Goal: Task Accomplishment & Management: Complete application form

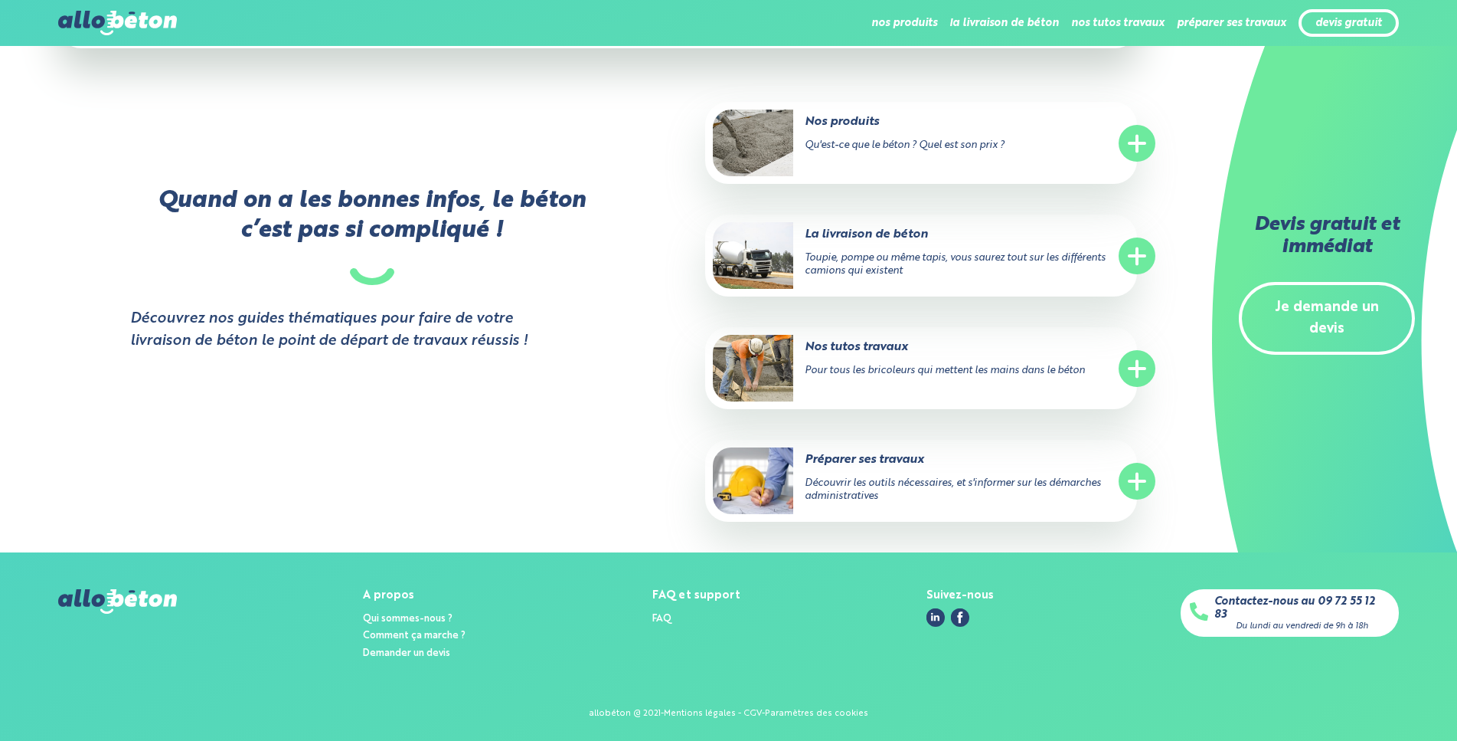
scroll to position [2247, 0]
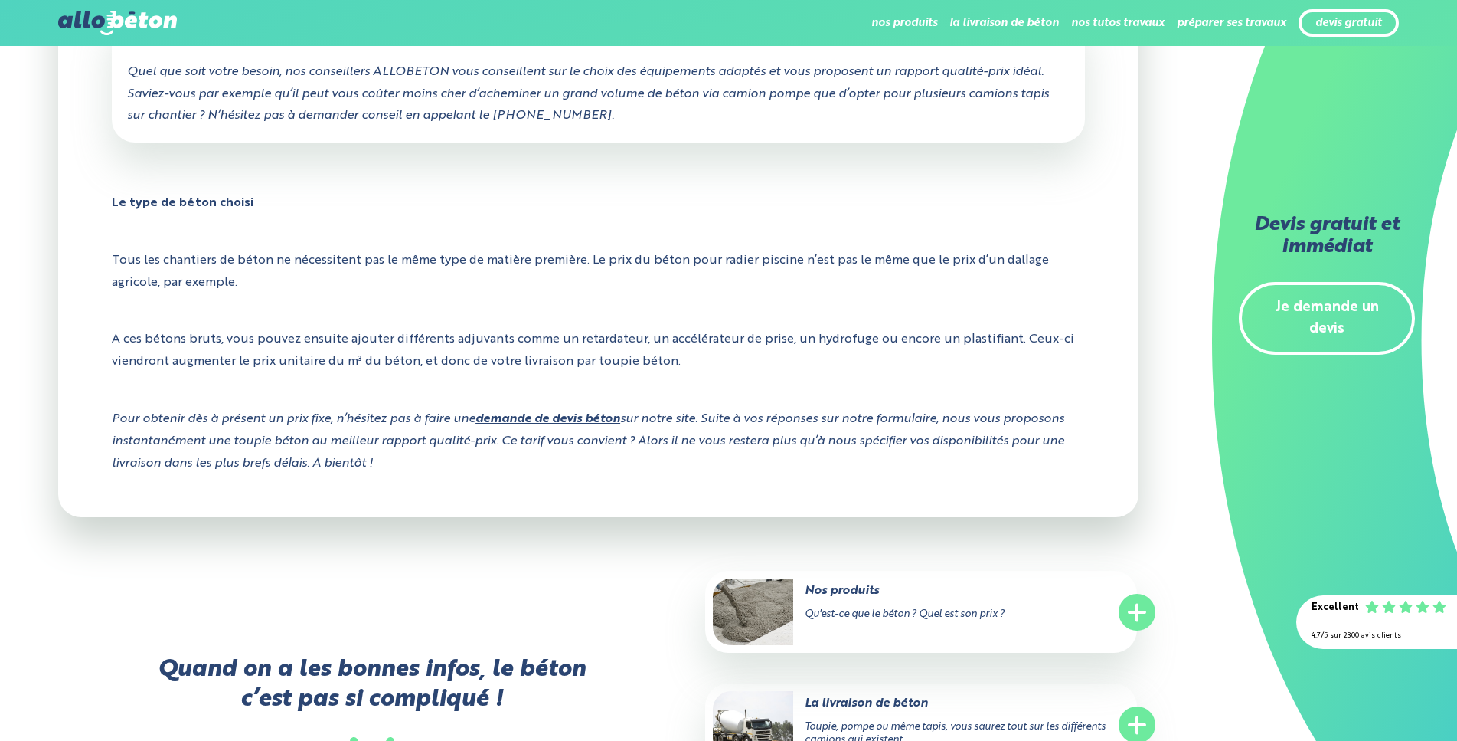
click at [1325, 304] on link "Je demande un devis" at bounding box center [1327, 319] width 176 height 74
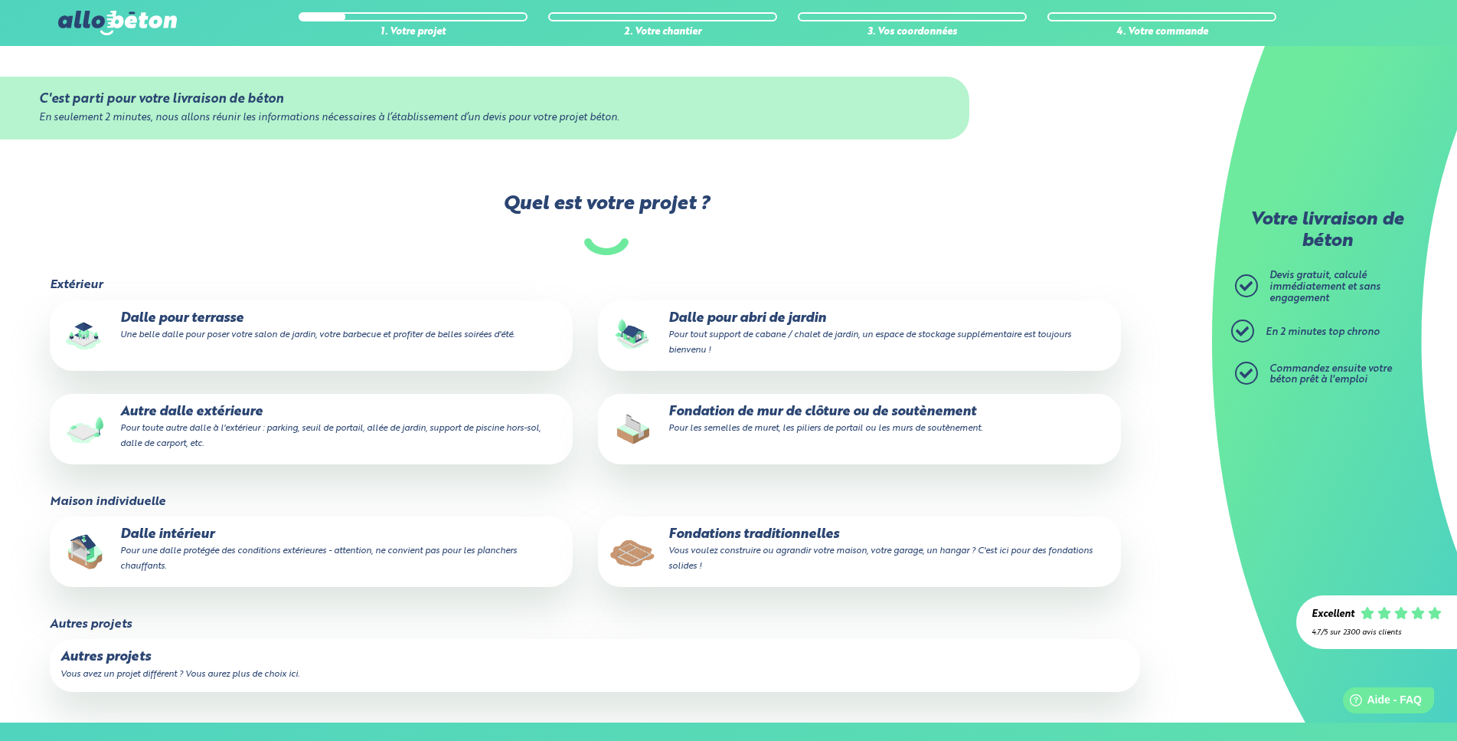
click at [347, 335] on small "Une belle dalle pour poser votre salon de jardin, votre barbecue et profiter de…" at bounding box center [317, 334] width 394 height 9
click at [0, 0] on input "Dalle pour terrasse Une belle dalle pour poser votre salon de jardin, votre bar…" at bounding box center [0, 0] width 0 height 0
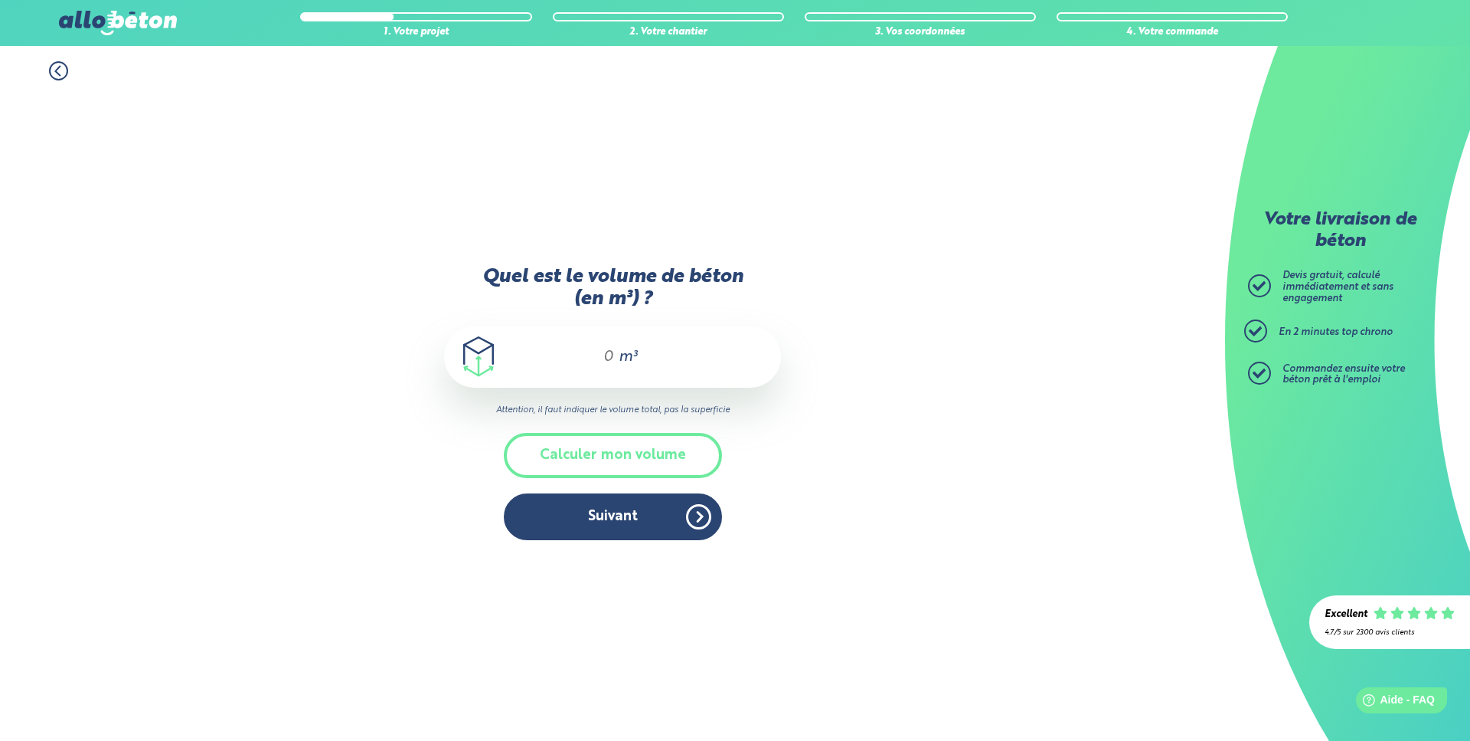
click at [591, 357] on input "Quel est le volume de béton (en m³) ?" at bounding box center [602, 357] width 26 height 18
type input "7"
click at [619, 515] on button "Suivant" at bounding box center [613, 516] width 218 height 47
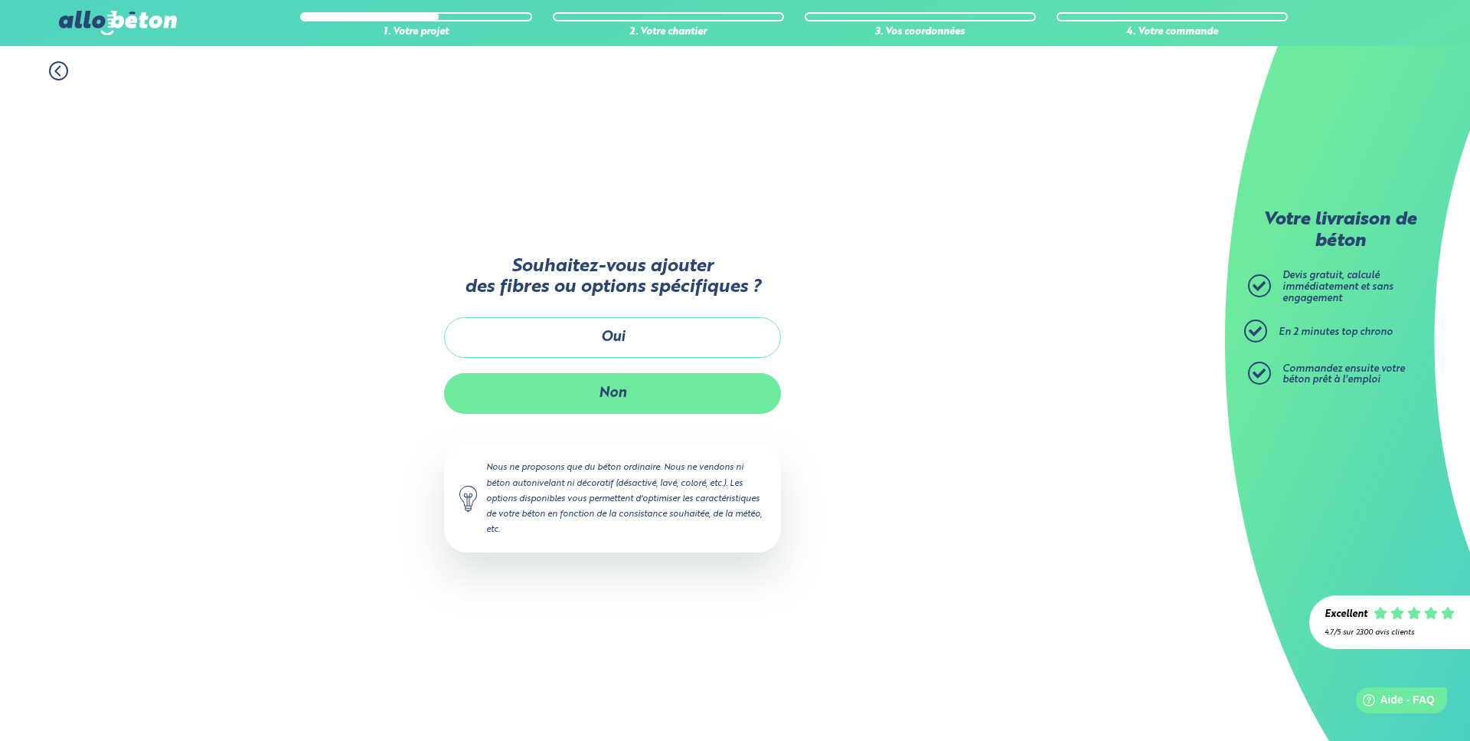
click at [623, 394] on button "Non" at bounding box center [612, 393] width 337 height 41
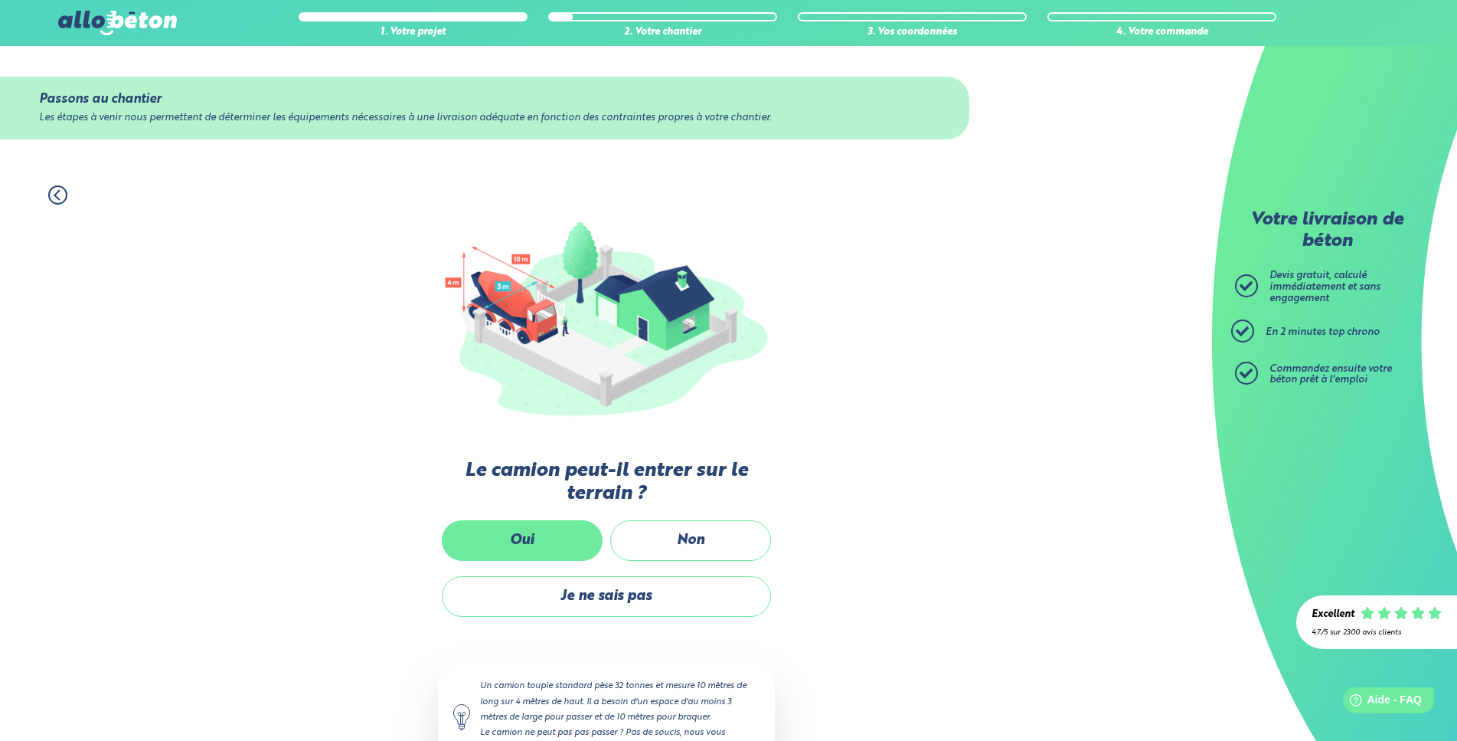
click at [565, 536] on label "Oui" at bounding box center [522, 540] width 161 height 41
click at [0, 0] on input "Oui" at bounding box center [0, 0] width 0 height 0
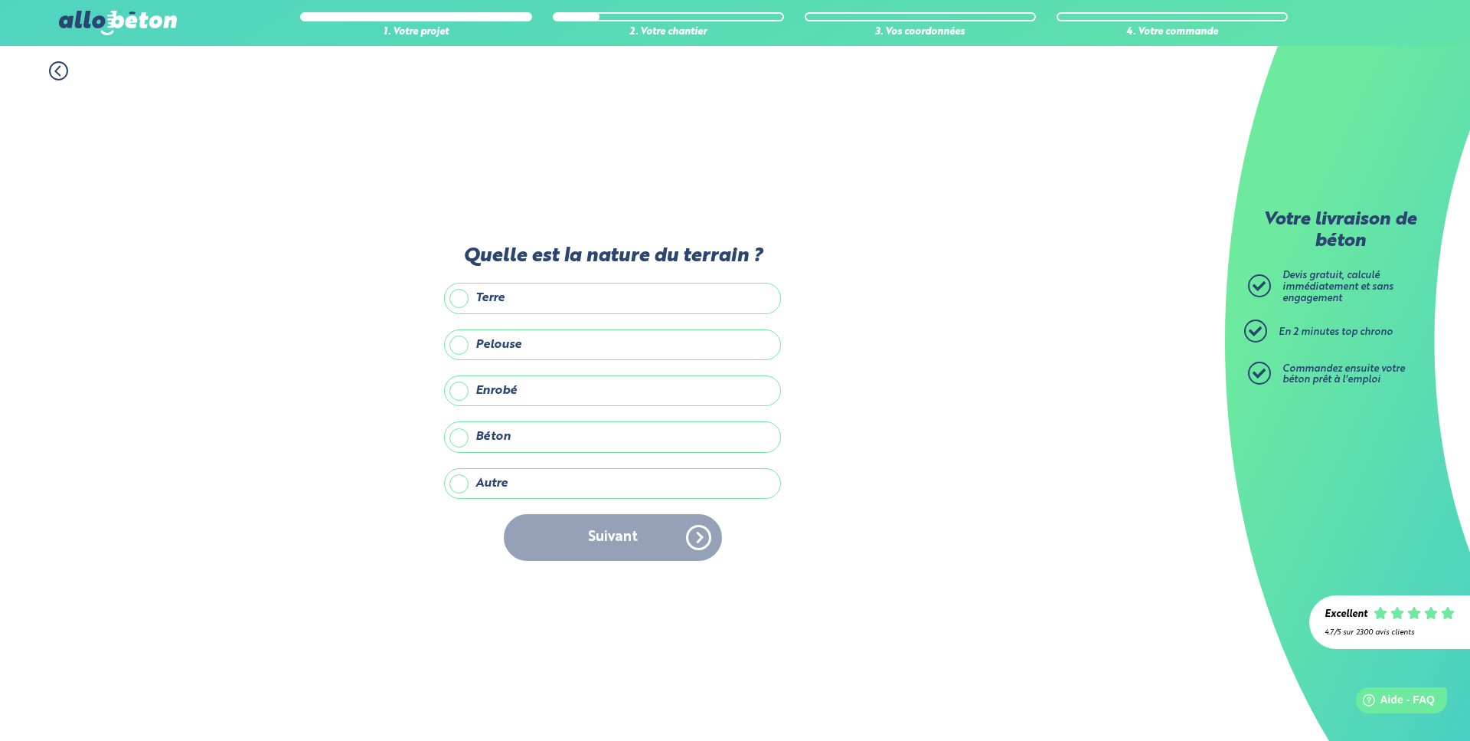
click at [453, 310] on label "Terre" at bounding box center [612, 298] width 337 height 31
click at [0, 0] on input "Terre" at bounding box center [0, 0] width 0 height 0
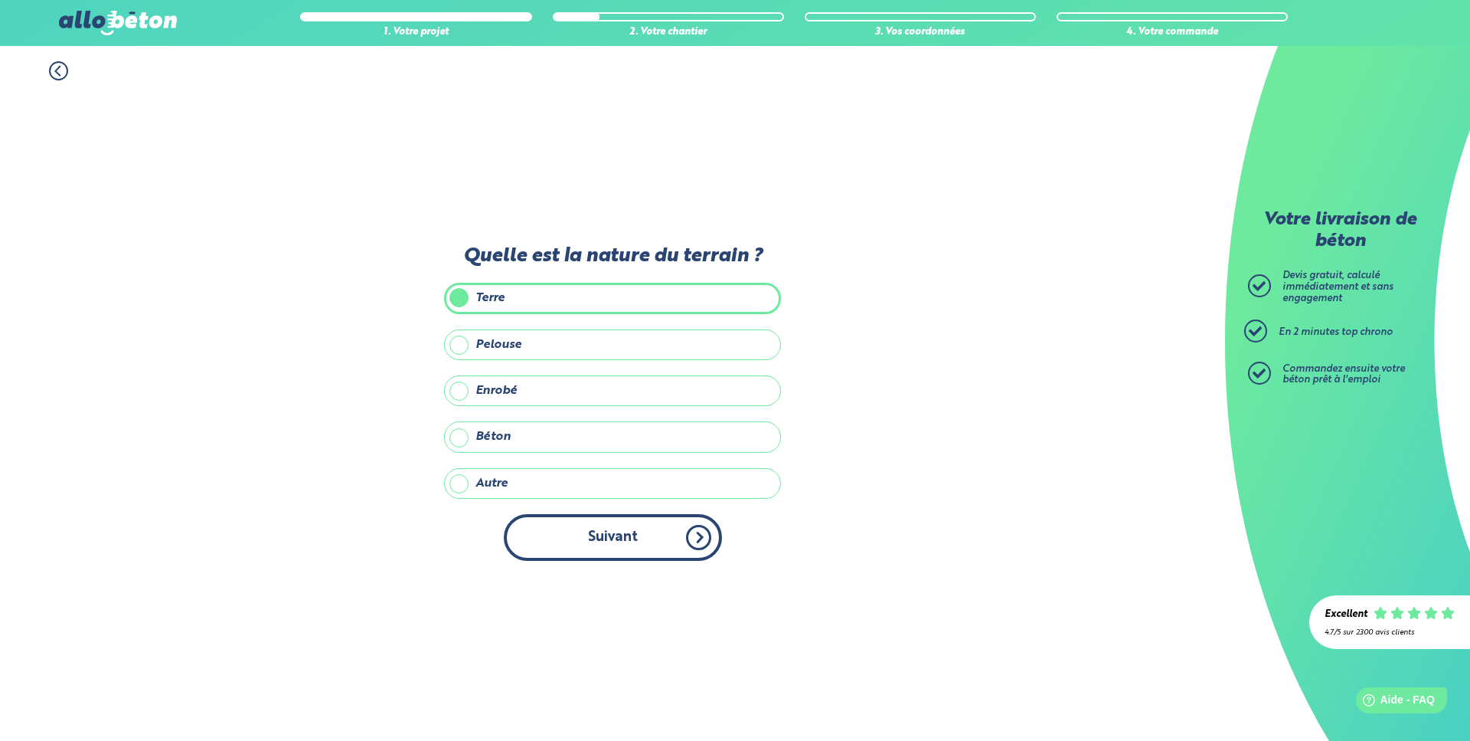
click at [594, 538] on button "Suivant" at bounding box center [613, 537] width 218 height 47
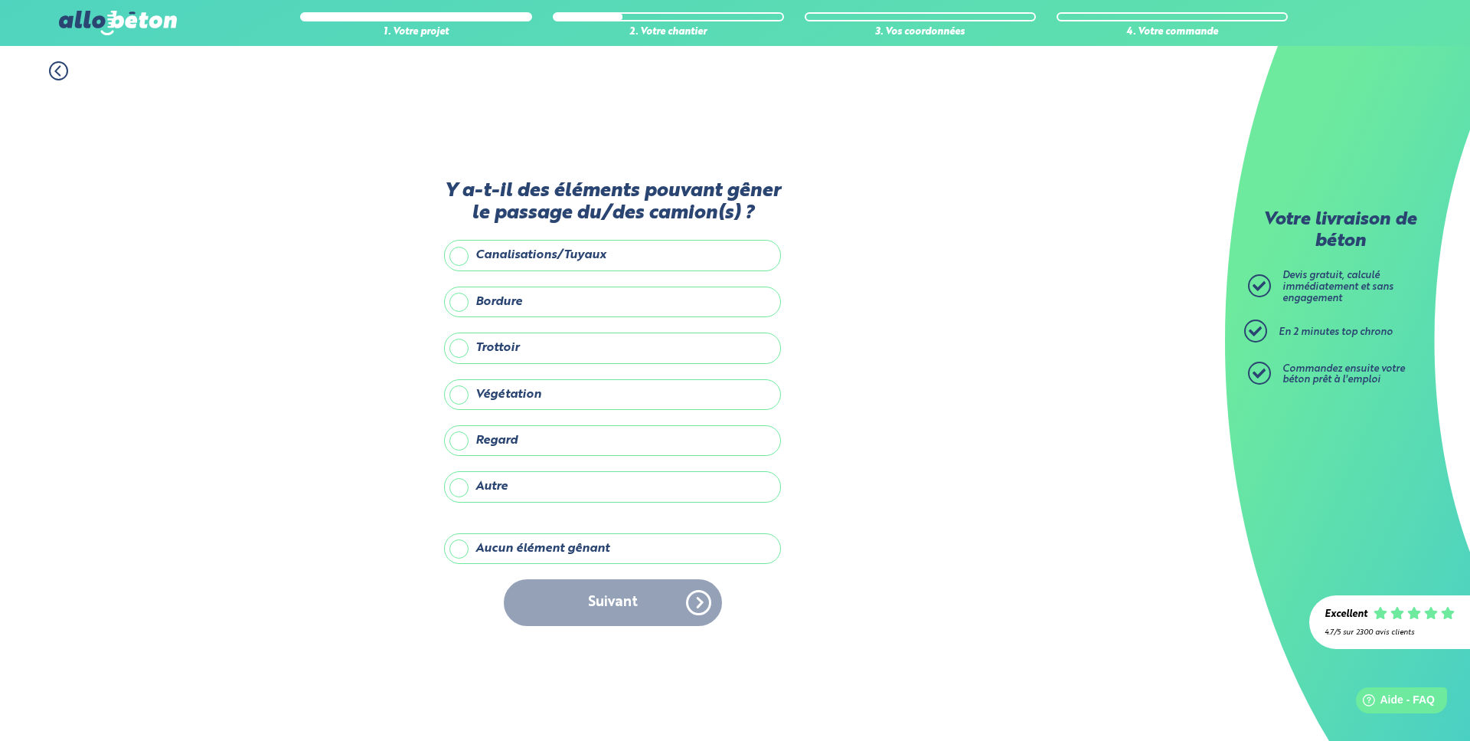
click at [512, 547] on label "Aucun élément gênant" at bounding box center [612, 548] width 337 height 31
click at [0, 0] on input "Aucun élément gênant" at bounding box center [0, 0] width 0 height 0
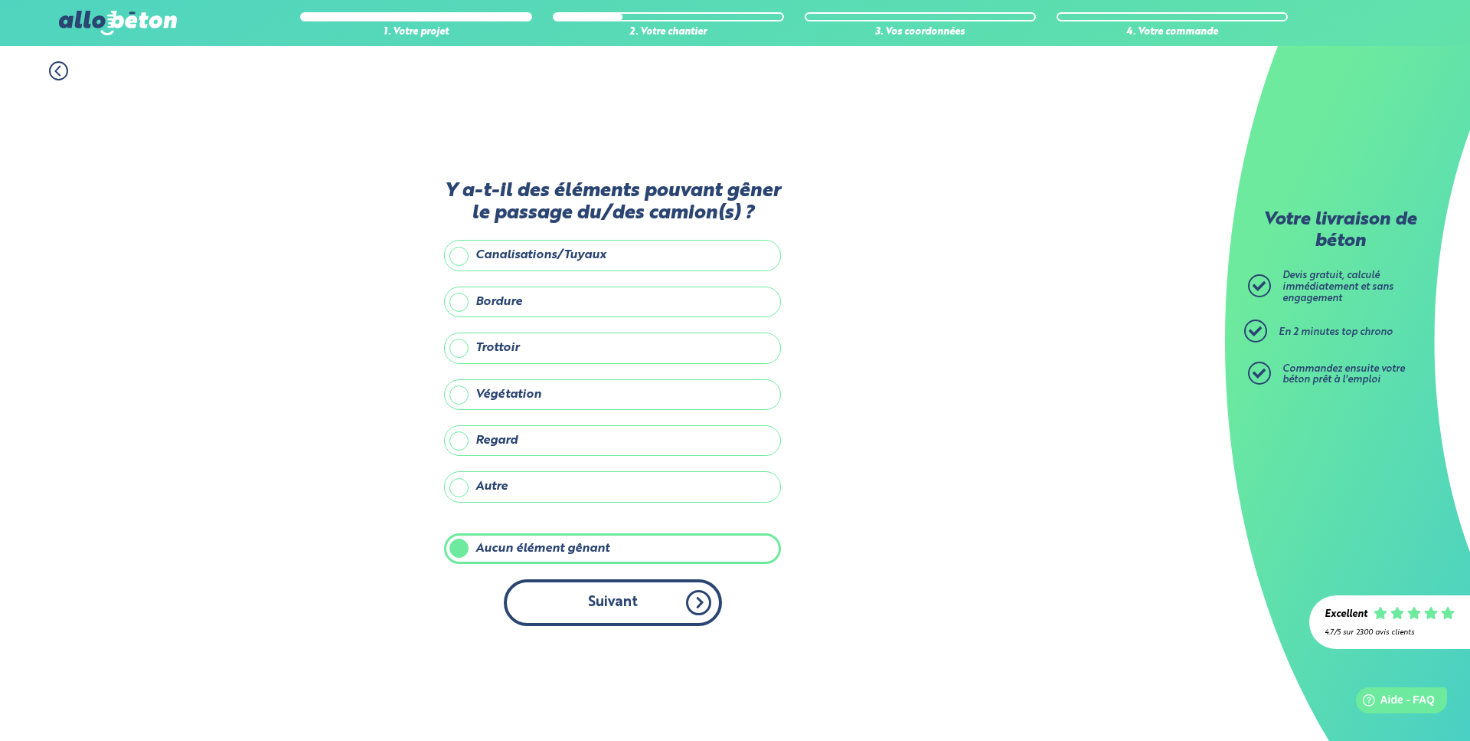
click at [608, 597] on button "Suivant" at bounding box center [613, 602] width 218 height 47
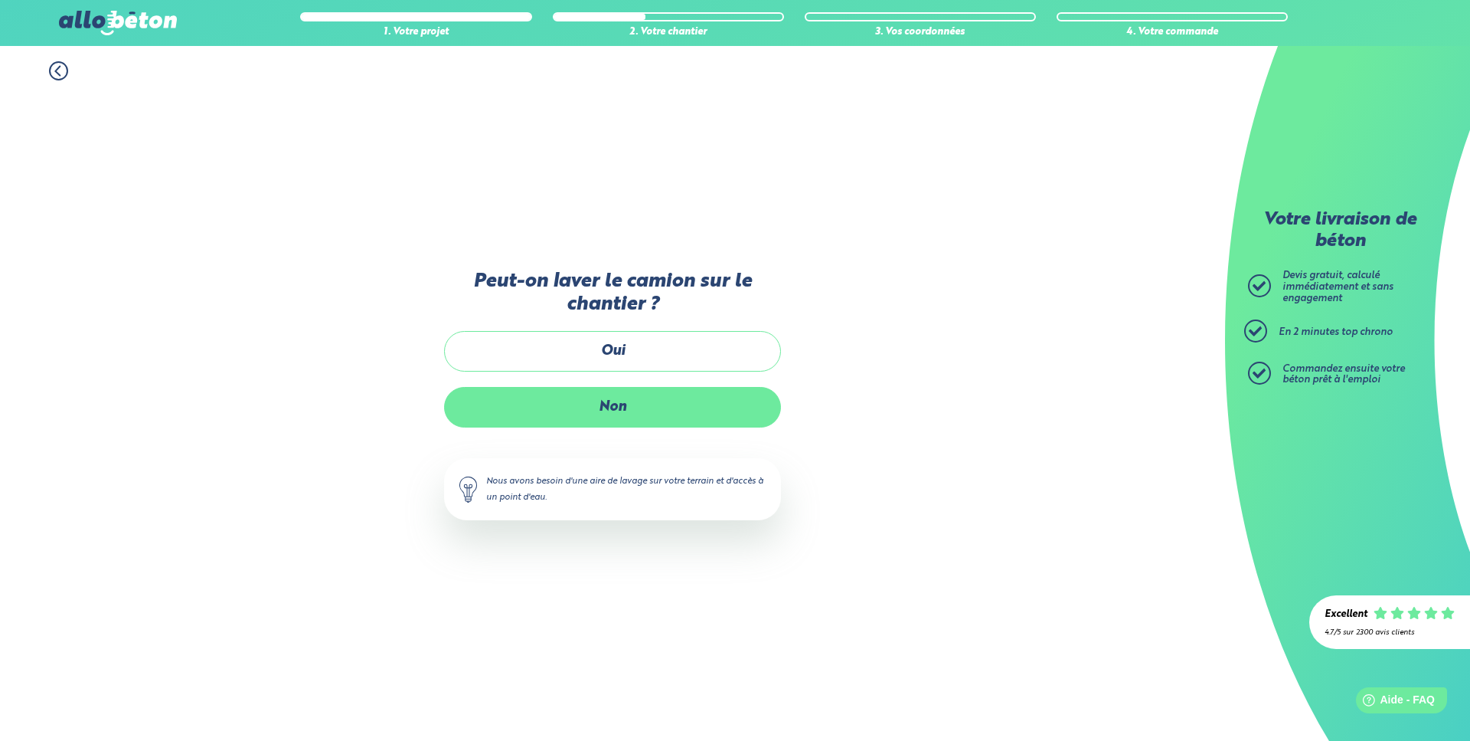
click at [612, 423] on label "Non" at bounding box center [612, 407] width 337 height 41
click at [0, 0] on input "Non" at bounding box center [0, 0] width 0 height 0
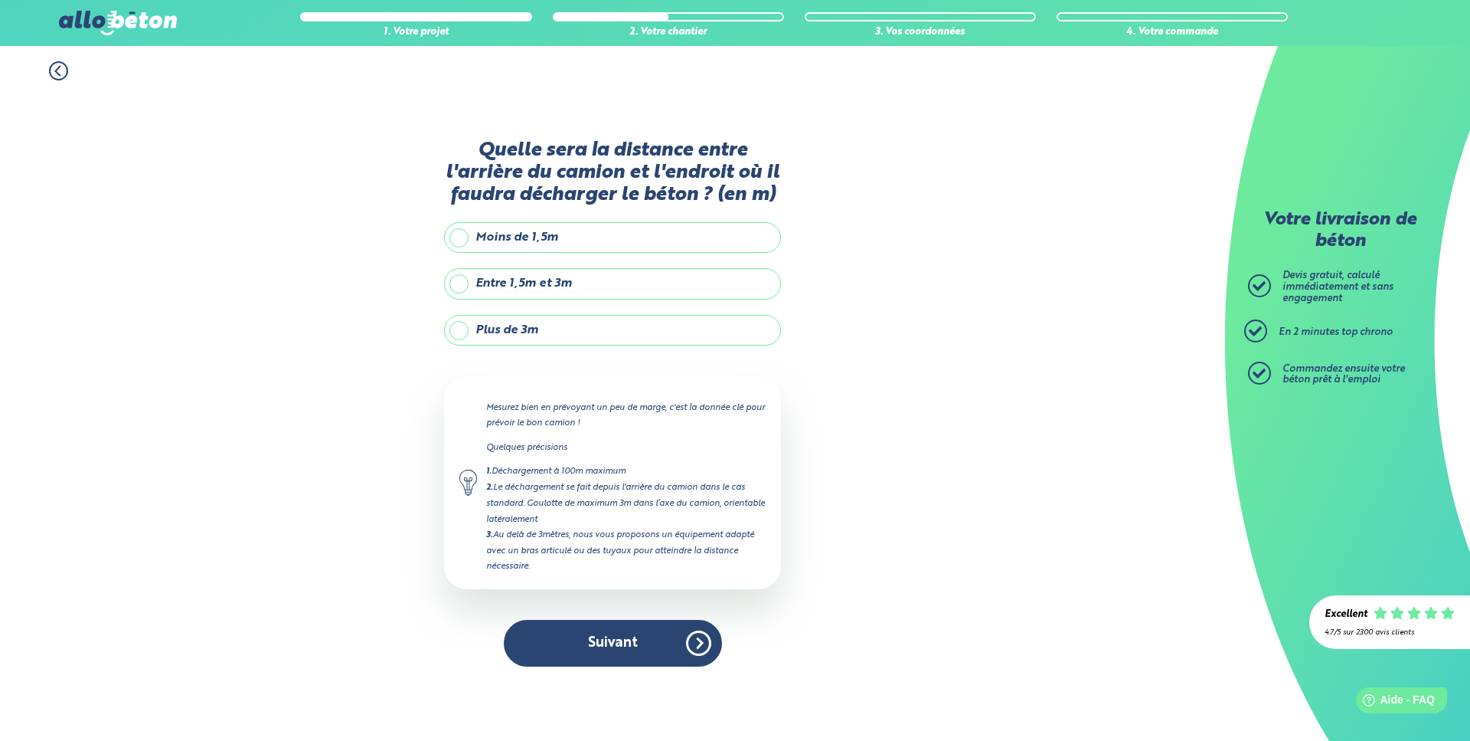
click at [551, 242] on label "Moins de 1,5m" at bounding box center [612, 237] width 337 height 31
click at [0, 0] on input "Moins de 1,5m" at bounding box center [0, 0] width 0 height 0
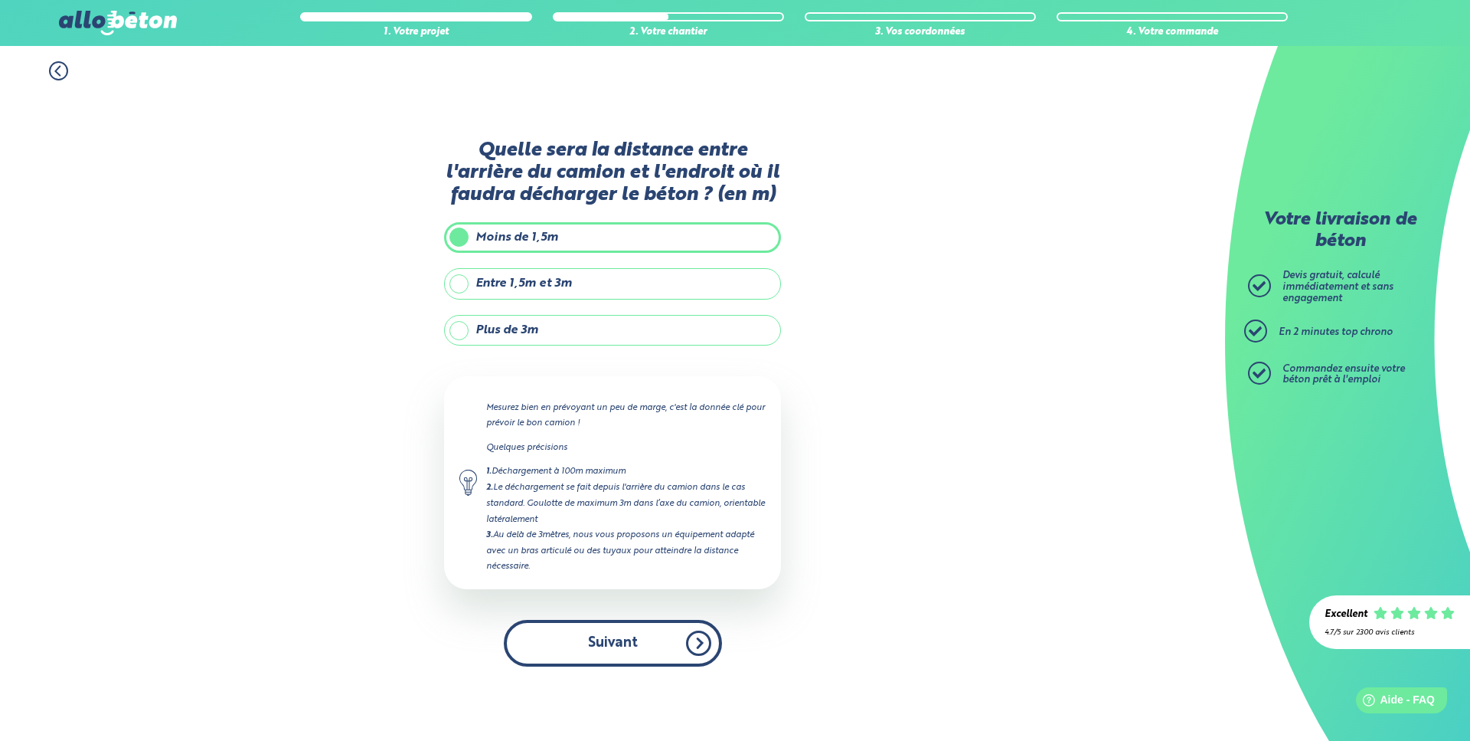
click at [628, 645] on button "Suivant" at bounding box center [613, 643] width 218 height 47
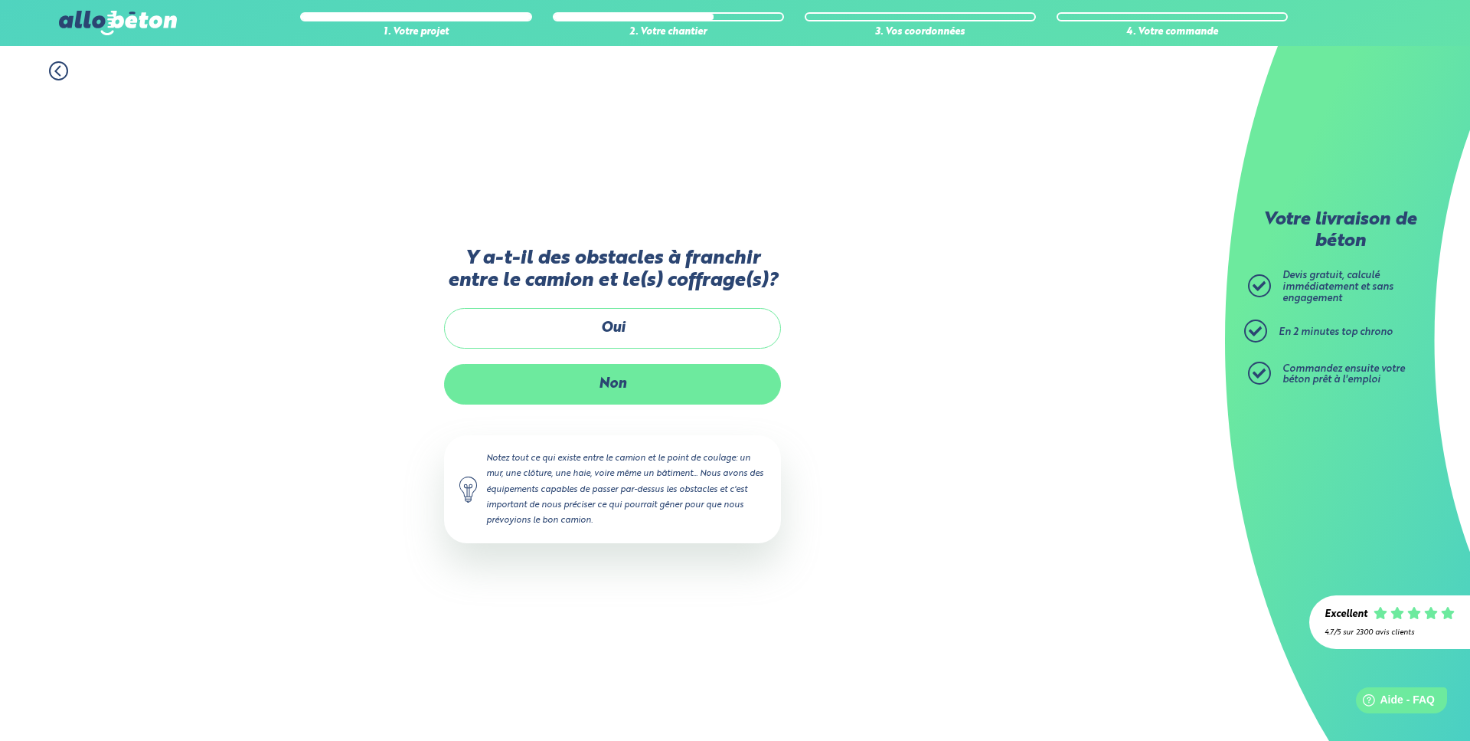
click at [638, 394] on label "Non" at bounding box center [612, 384] width 337 height 41
click at [0, 0] on input "Non" at bounding box center [0, 0] width 0 height 0
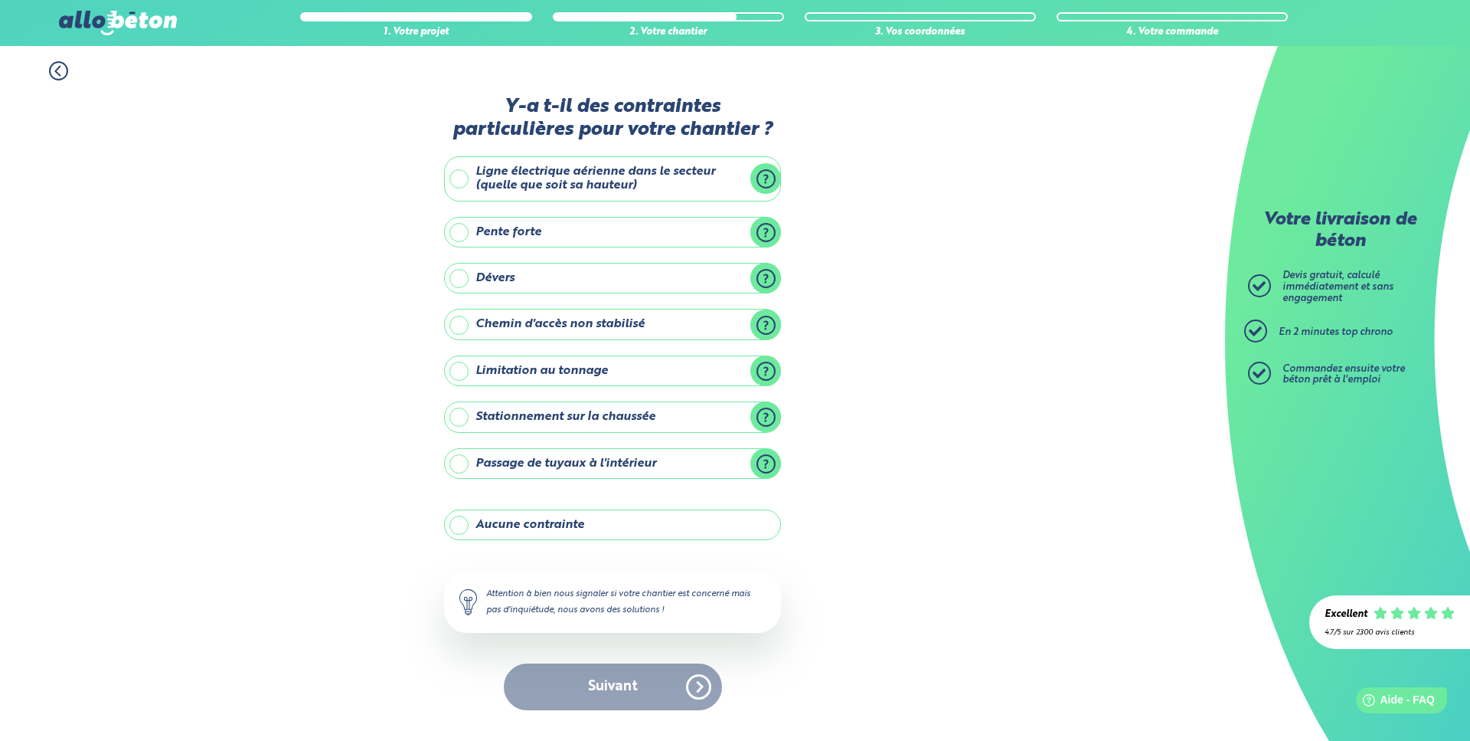
click at [562, 528] on label "Aucune contrainte" at bounding box center [612, 524] width 337 height 31
click at [0, 0] on input "Aucune contrainte" at bounding box center [0, 0] width 0 height 0
click at [612, 688] on button "Suivant" at bounding box center [613, 686] width 218 height 47
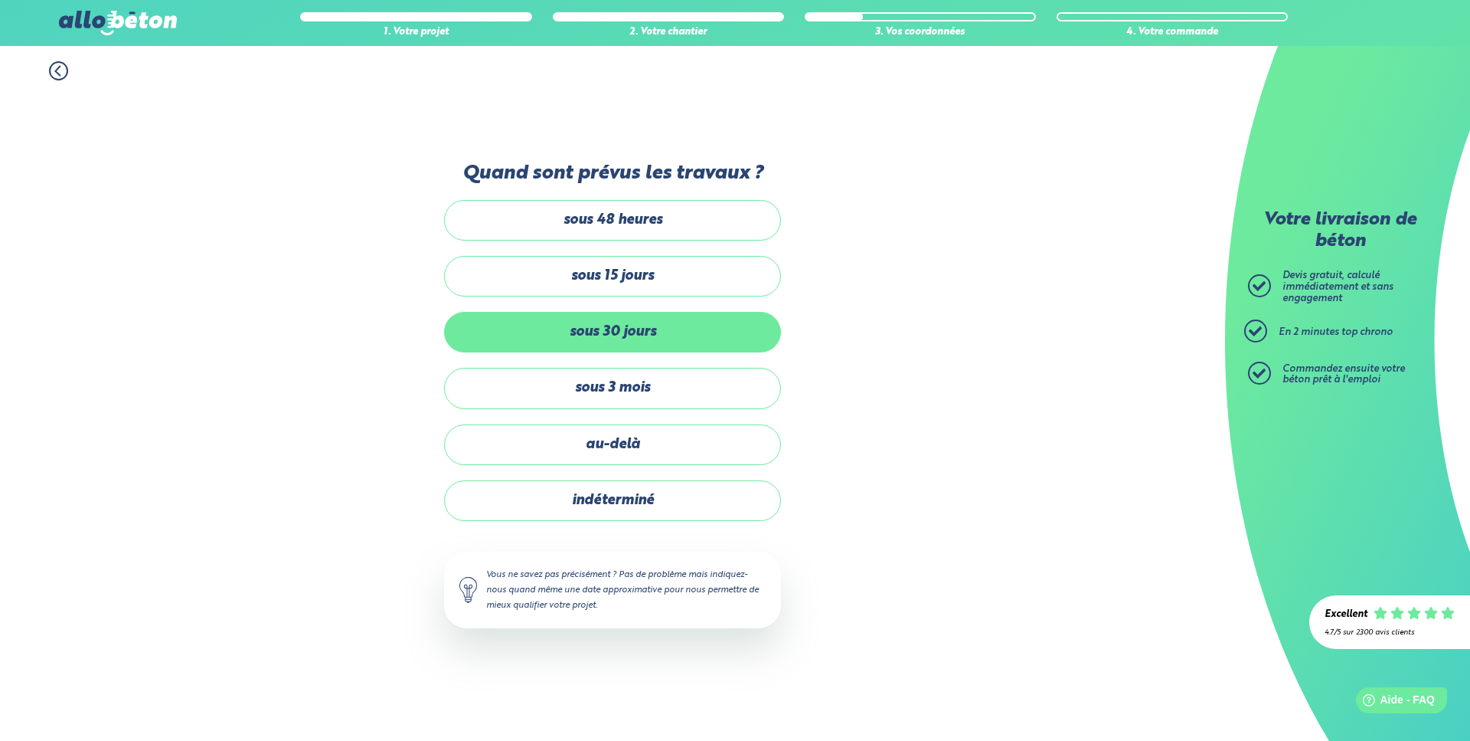
click at [623, 347] on label "sous 30 jours" at bounding box center [612, 332] width 337 height 41
click at [0, 0] on input "sous 30 jours" at bounding box center [0, 0] width 0 height 0
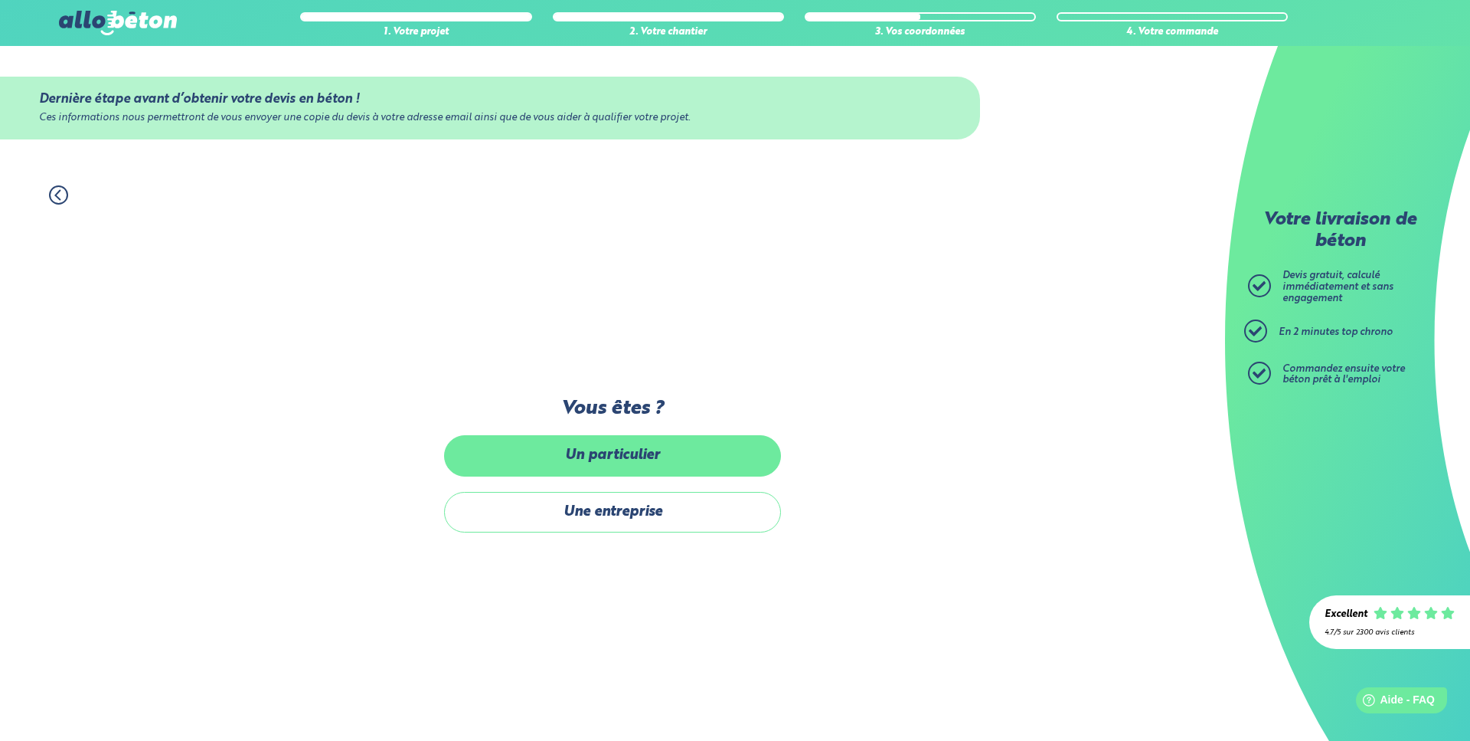
click at [629, 466] on label "Un particulier" at bounding box center [612, 455] width 337 height 41
click at [0, 0] on input "Un particulier" at bounding box center [0, 0] width 0 height 0
